Goal: Find specific page/section: Find specific page/section

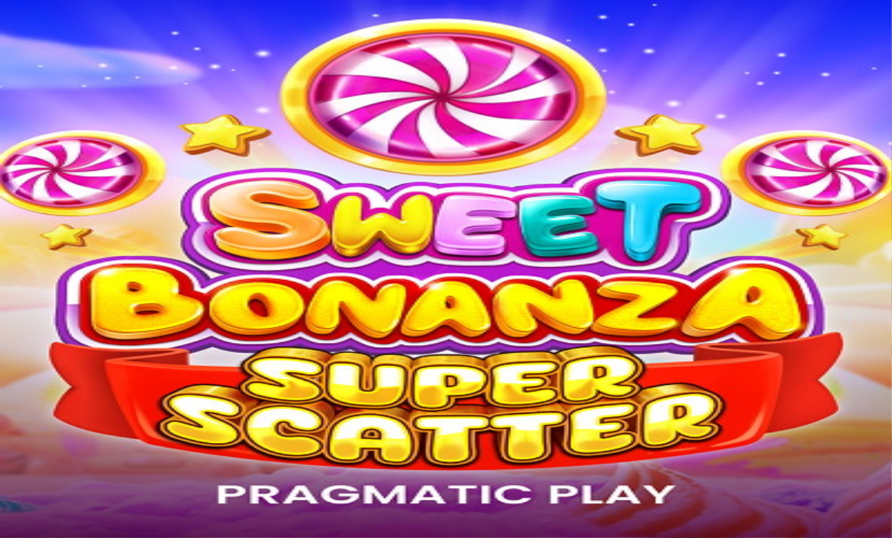
click at [109, 475] on input "Search" at bounding box center [57, 482] width 103 height 14
type input "*****"
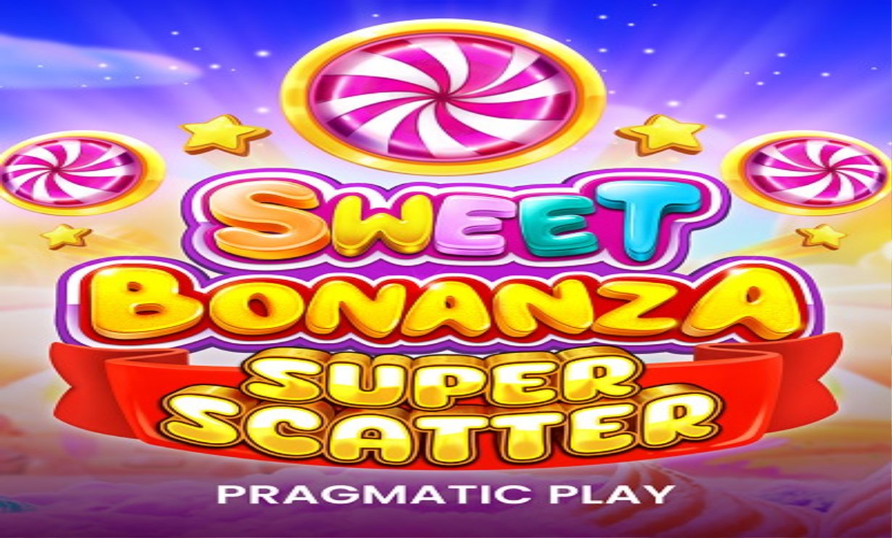
click at [23, 370] on span "chevron-right icon" at bounding box center [23, 370] width 0 height 0
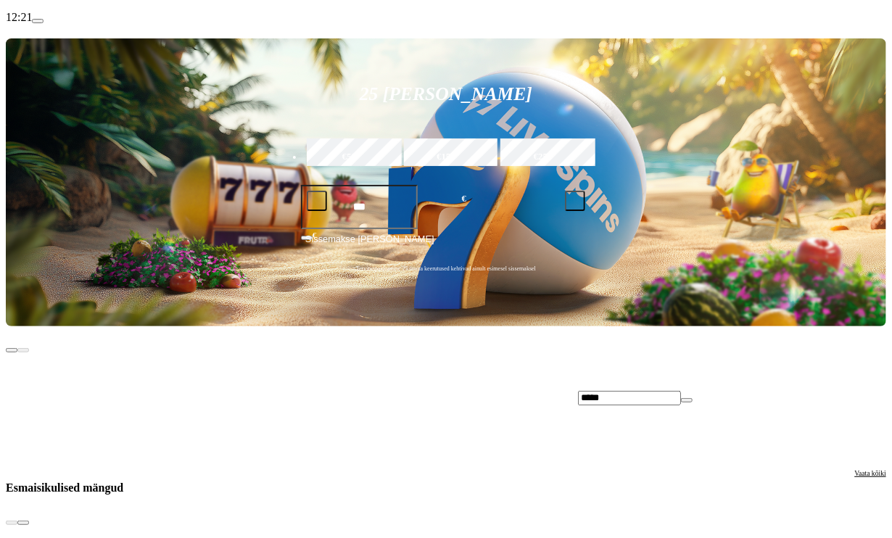
scroll to position [145, 0]
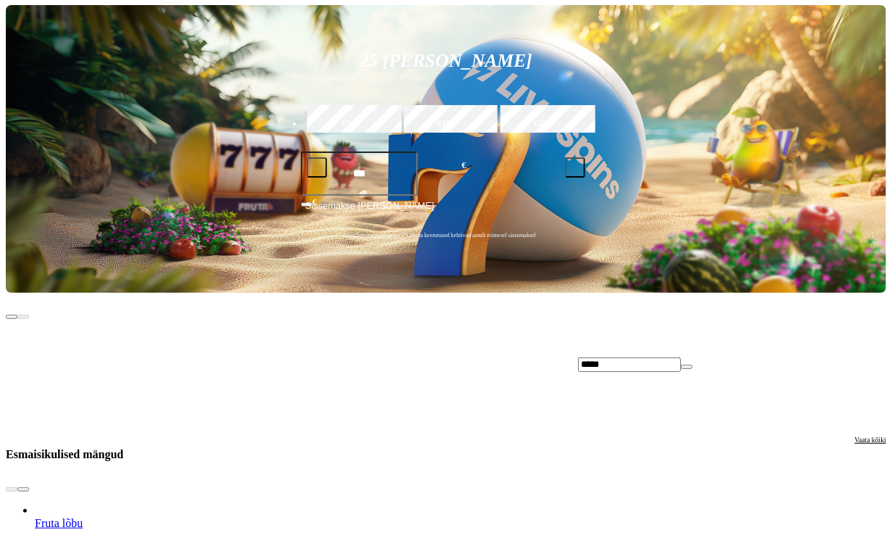
click at [23, 489] on span "chevron-right icon" at bounding box center [23, 489] width 0 height 0
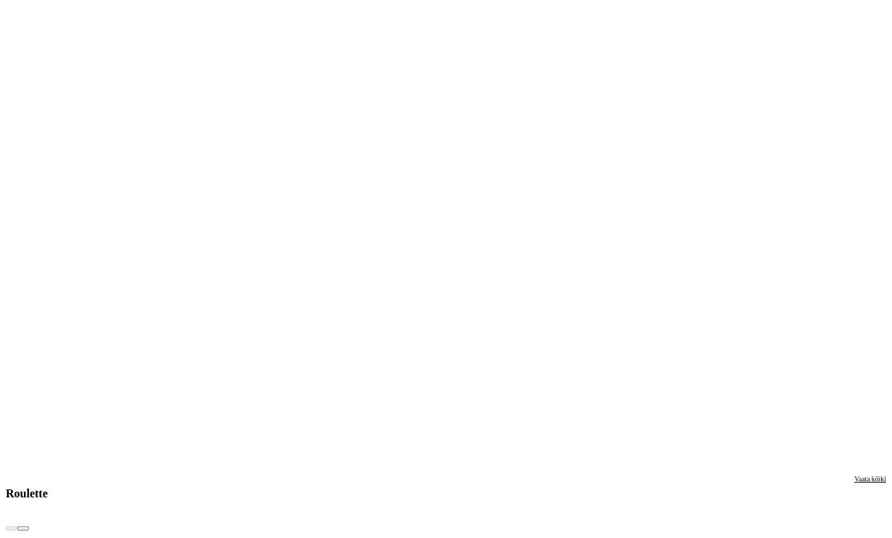
scroll to position [870, 0]
